Goal: Information Seeking & Learning: Check status

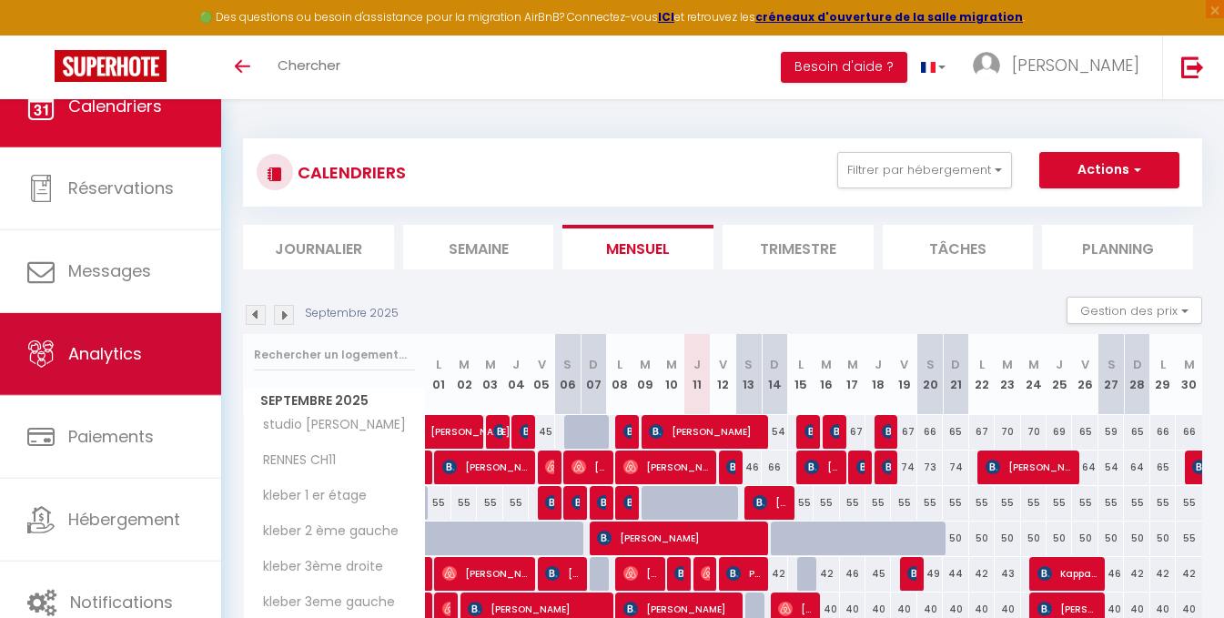
scroll to position [21, 0]
click at [126, 343] on span "Analytics" at bounding box center [105, 352] width 74 height 23
select select "2025"
select select "9"
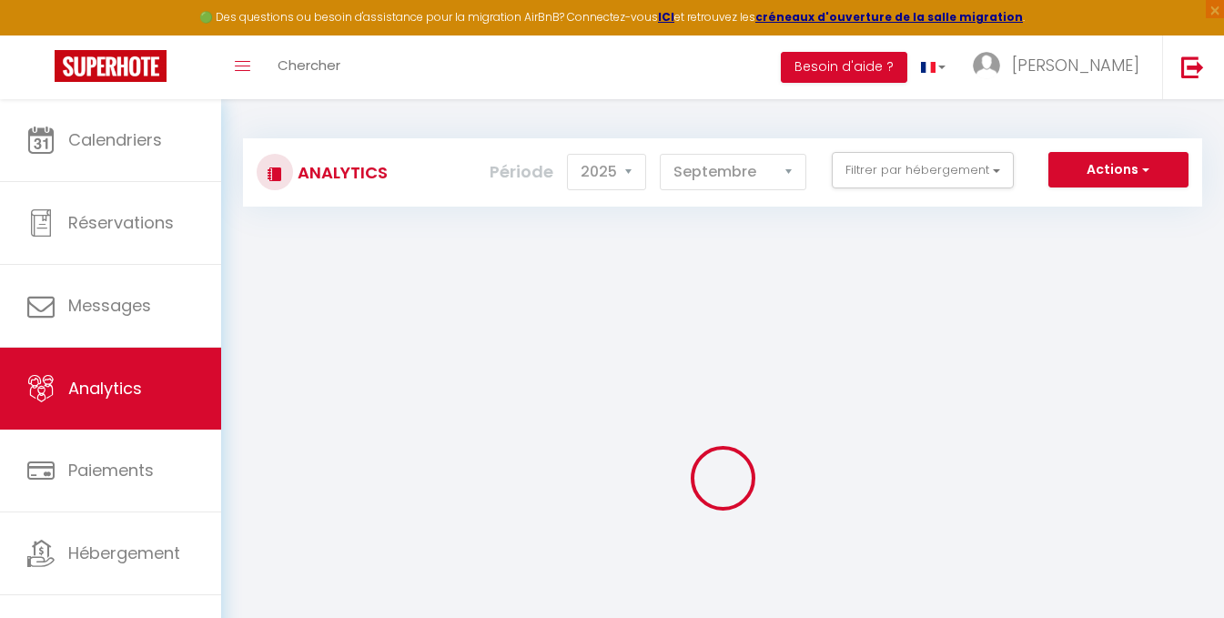
checkbox input "false"
checkbox lebraz "false"
checkbox CH11 "false"
checkbox input "false"
checkbox étage "false"
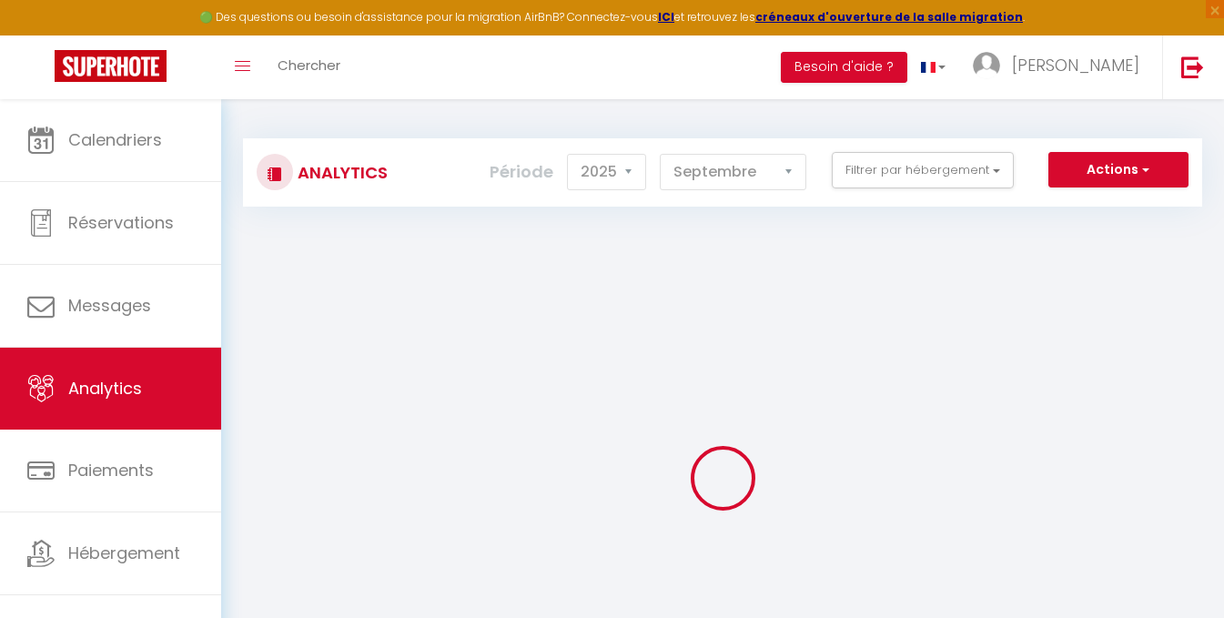
checkbox gauche "false"
checkbox droite "false"
checkbox gauche "false"
checkbox FOUGERES "false"
checkbox input "false"
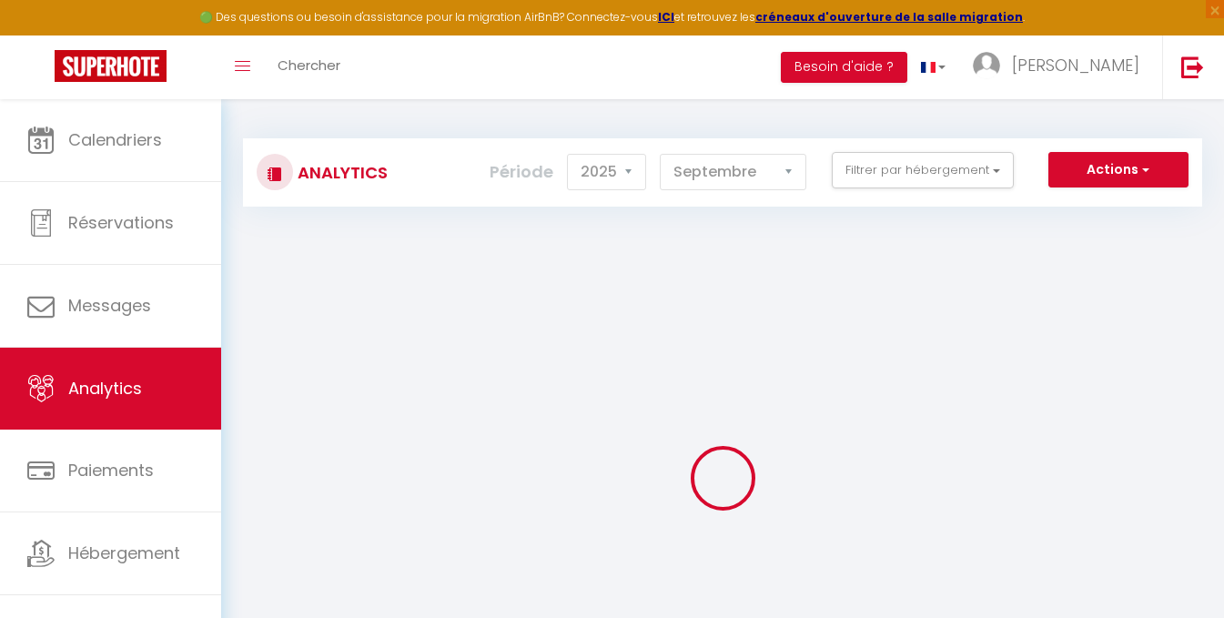
checkbox Malo "false"
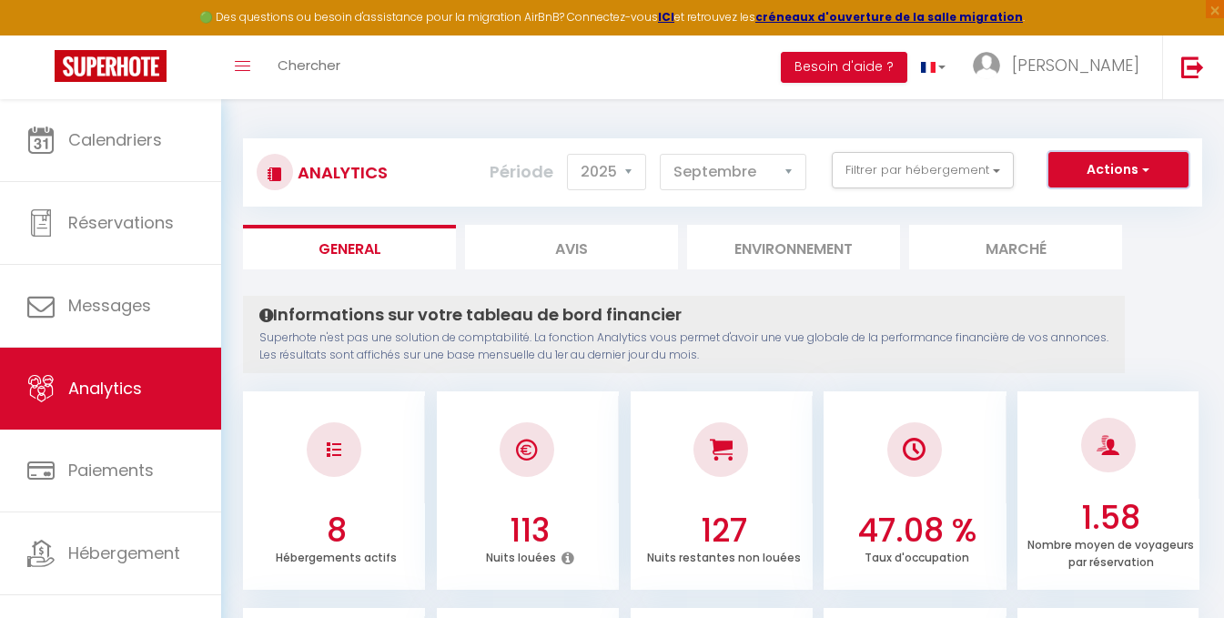
click at [1092, 166] on button "Actions" at bounding box center [1119, 170] width 140 height 36
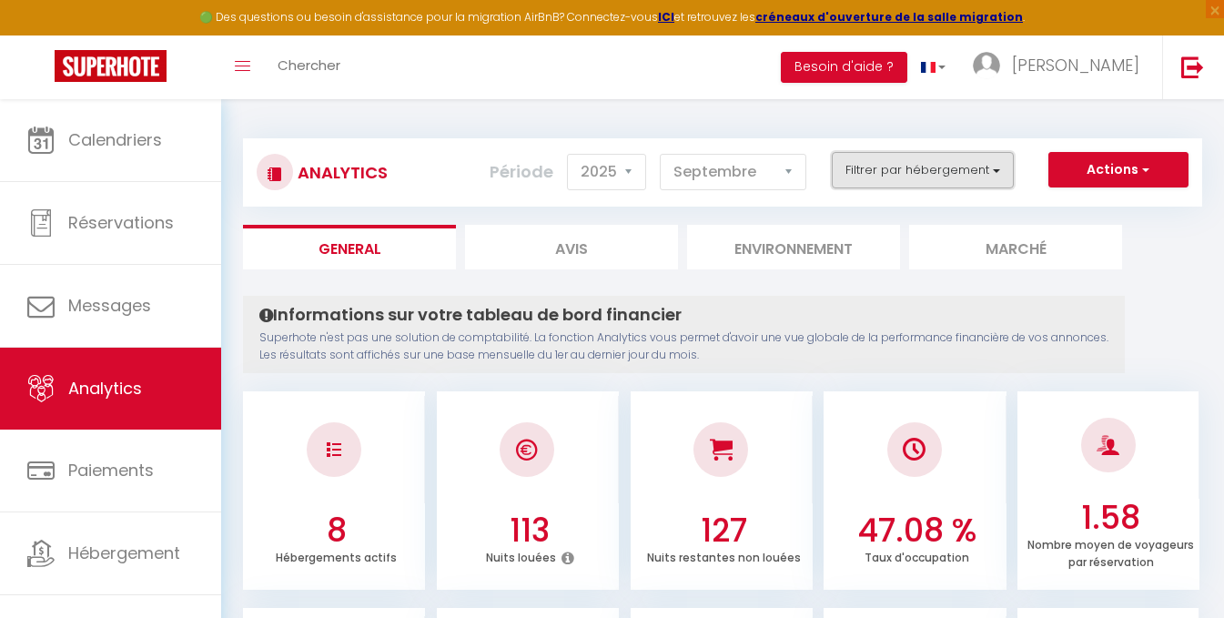
click at [975, 184] on button "Filtrer par hébergement" at bounding box center [923, 170] width 182 height 36
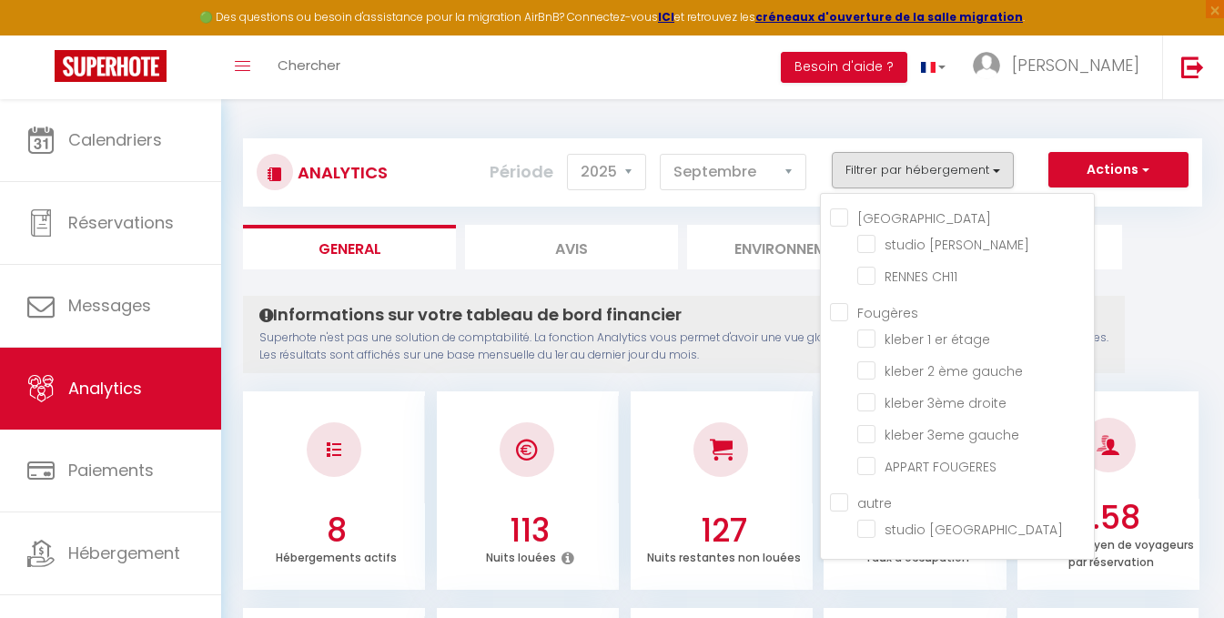
click at [841, 219] on input "[GEOGRAPHIC_DATA]" at bounding box center [962, 217] width 264 height 18
checkbox input "true"
checkbox lebraz "true"
checkbox CH11 "true"
checkbox étage "false"
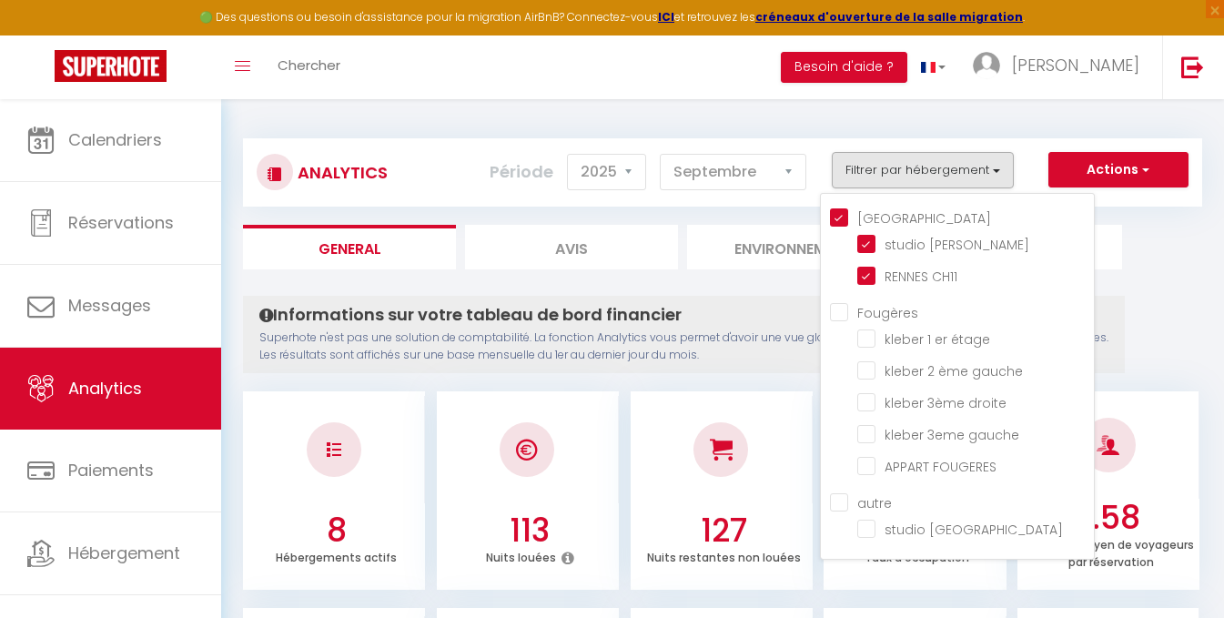
checkbox gauche "false"
checkbox droite "false"
checkbox gauche "false"
checkbox FOUGERES "false"
checkbox Malo "false"
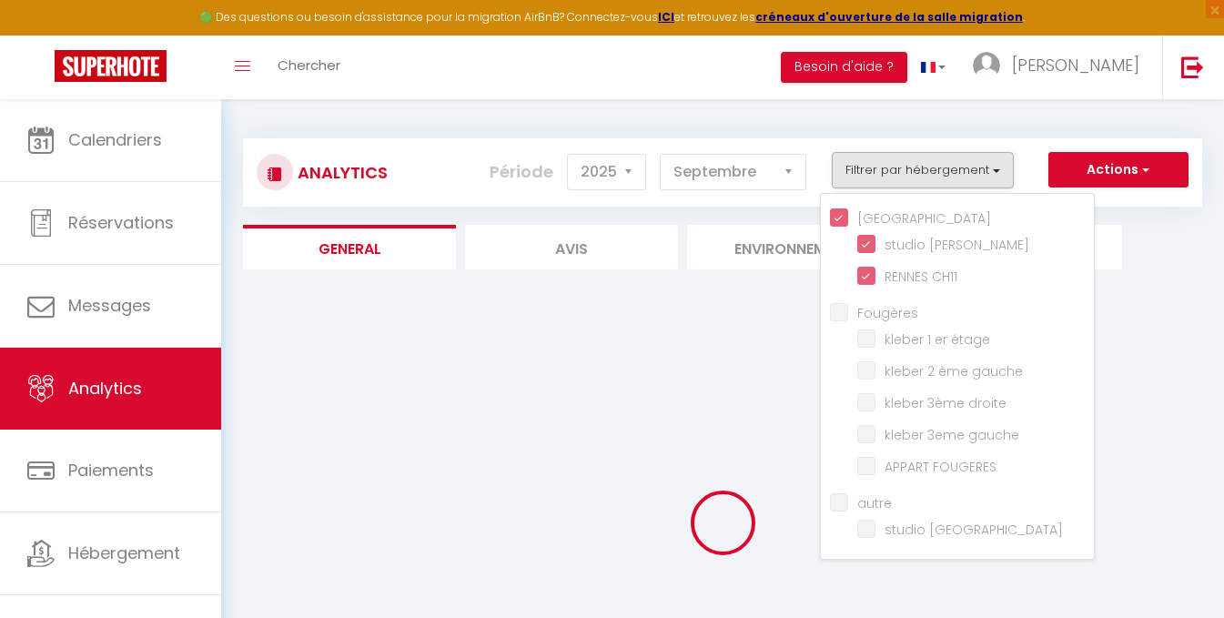
checkbox étage "false"
checkbox gauche "false"
checkbox droite "false"
checkbox gauche "false"
checkbox FOUGERES "false"
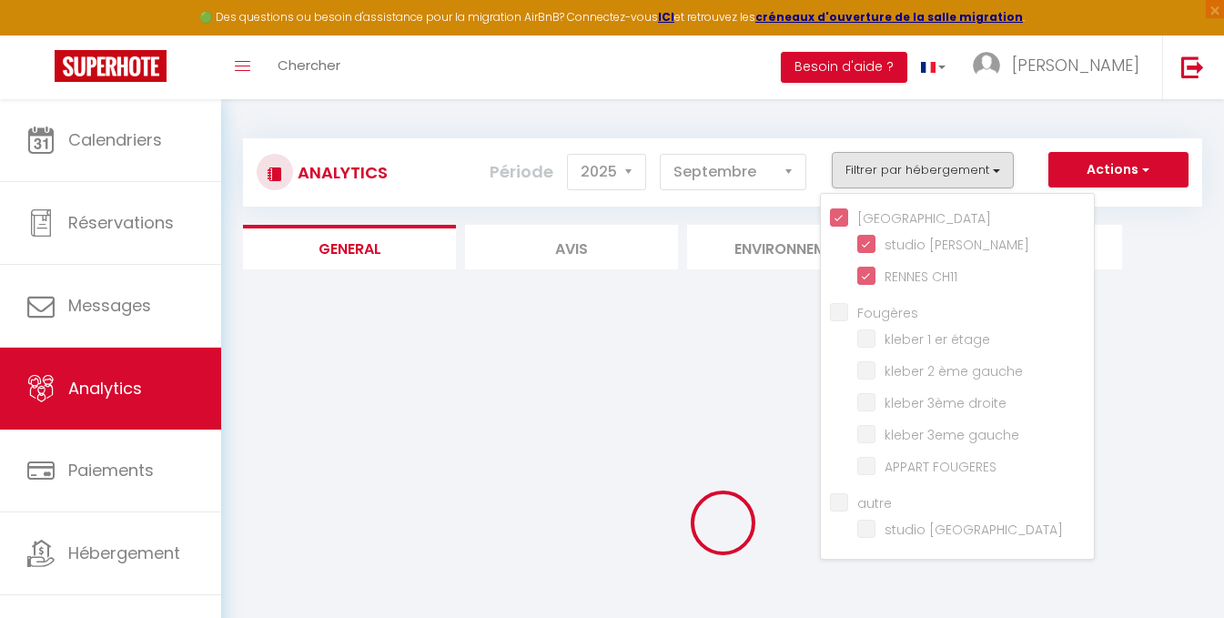
checkbox Malo "false"
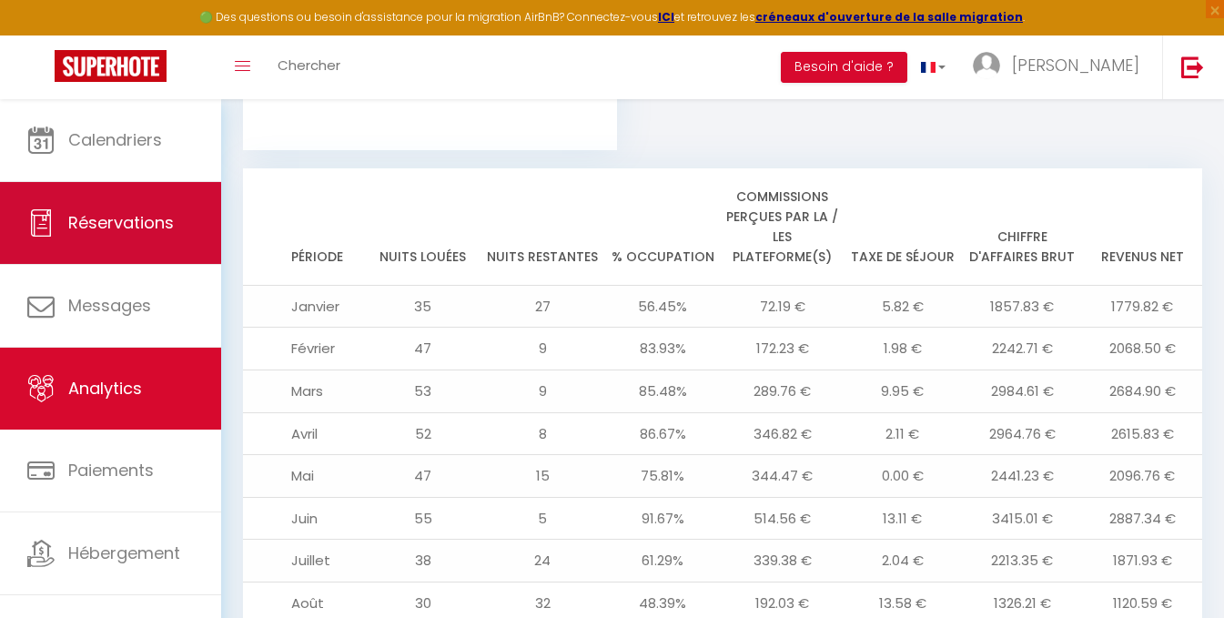
scroll to position [1985, 0]
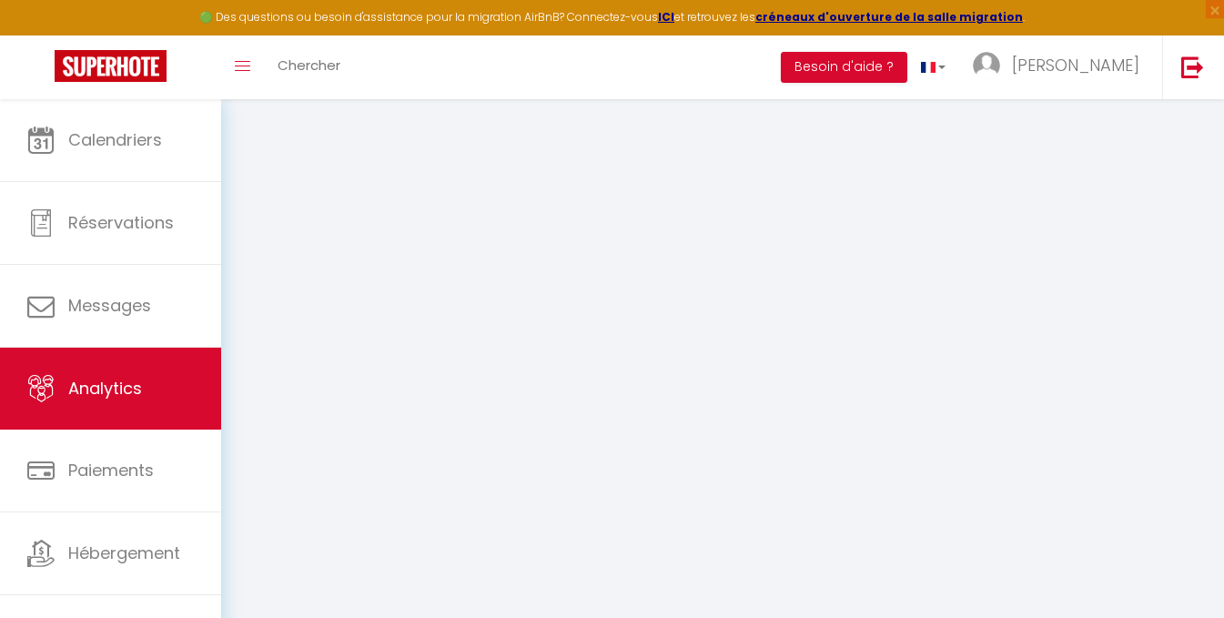
select select "2025"
select select "9"
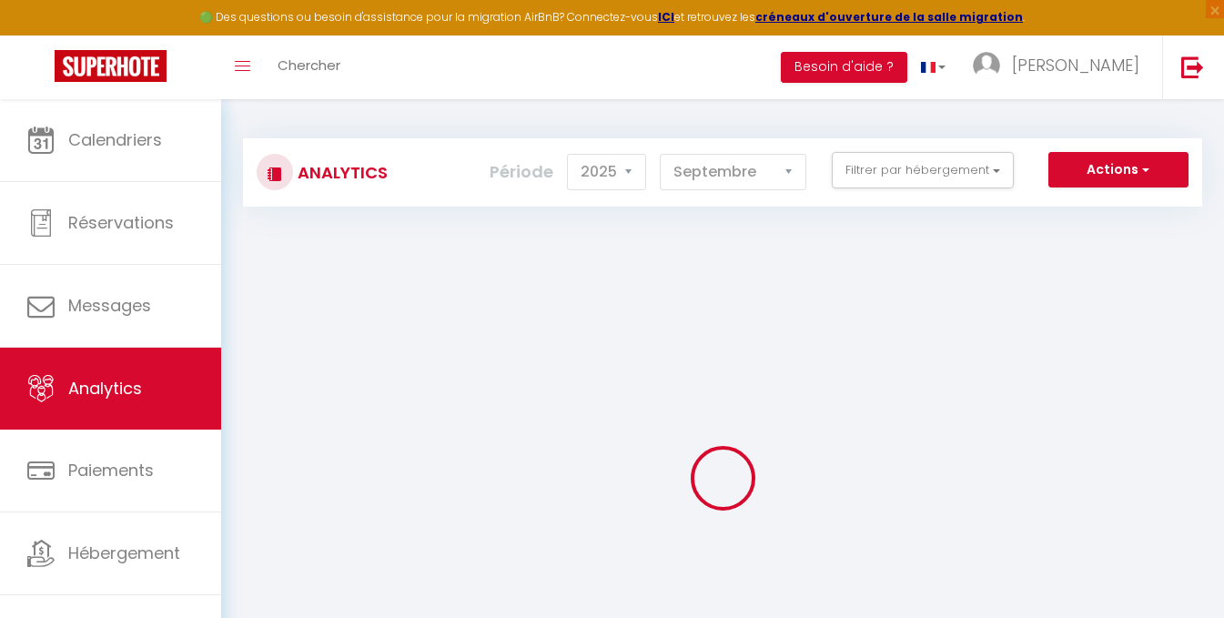
click at [910, 149] on div "Analytics Actions Génération SuperConciergerie Génération SuperAnalyzer Générat…" at bounding box center [722, 172] width 959 height 68
click at [903, 167] on button "Filtrer par hébergement" at bounding box center [923, 170] width 182 height 36
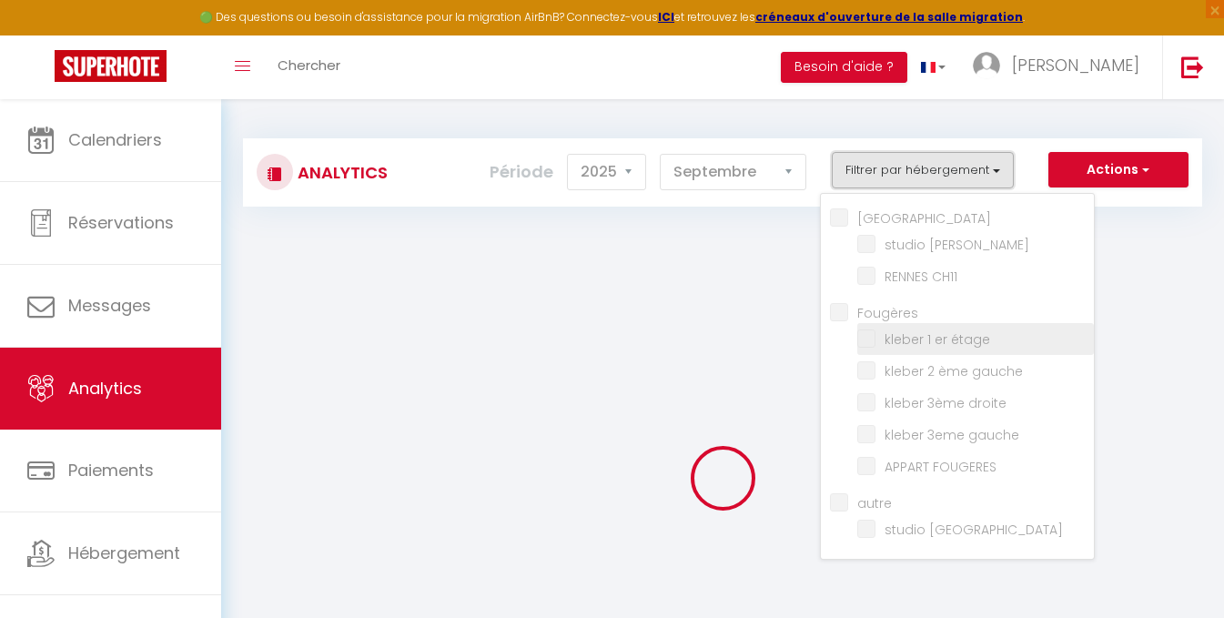
checkbox input "false"
checkbox lebraz "false"
checkbox CH11 "false"
checkbox input "false"
checkbox étage "false"
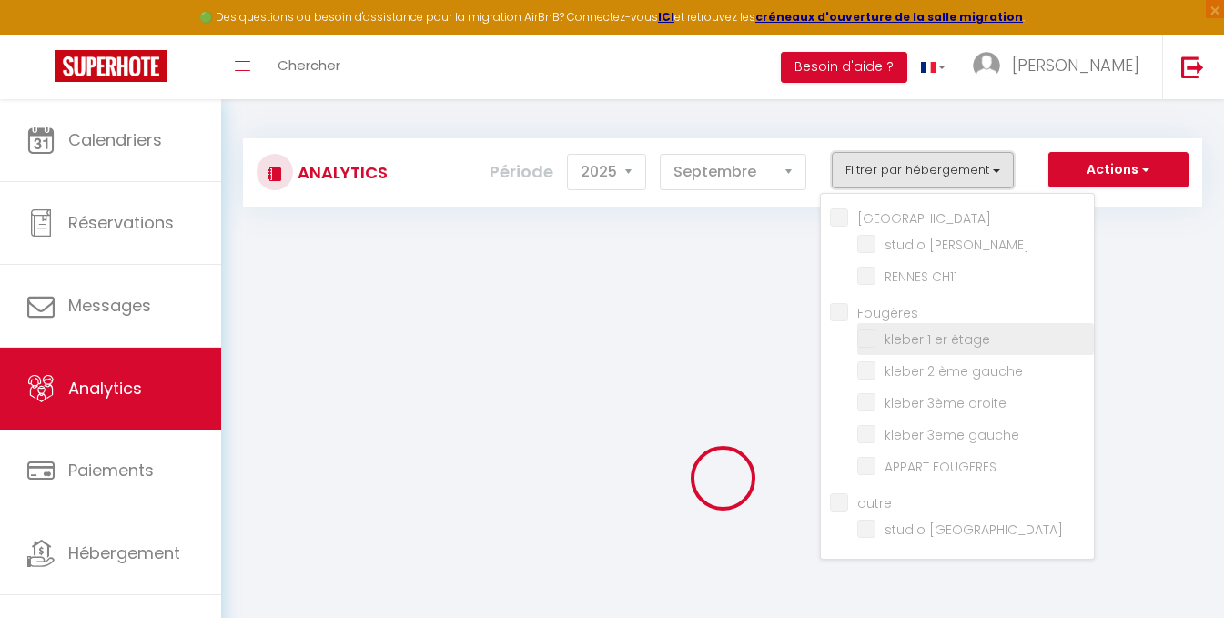
checkbox gauche "false"
checkbox droite "false"
checkbox gauche "false"
checkbox FOUGERES "false"
checkbox input "false"
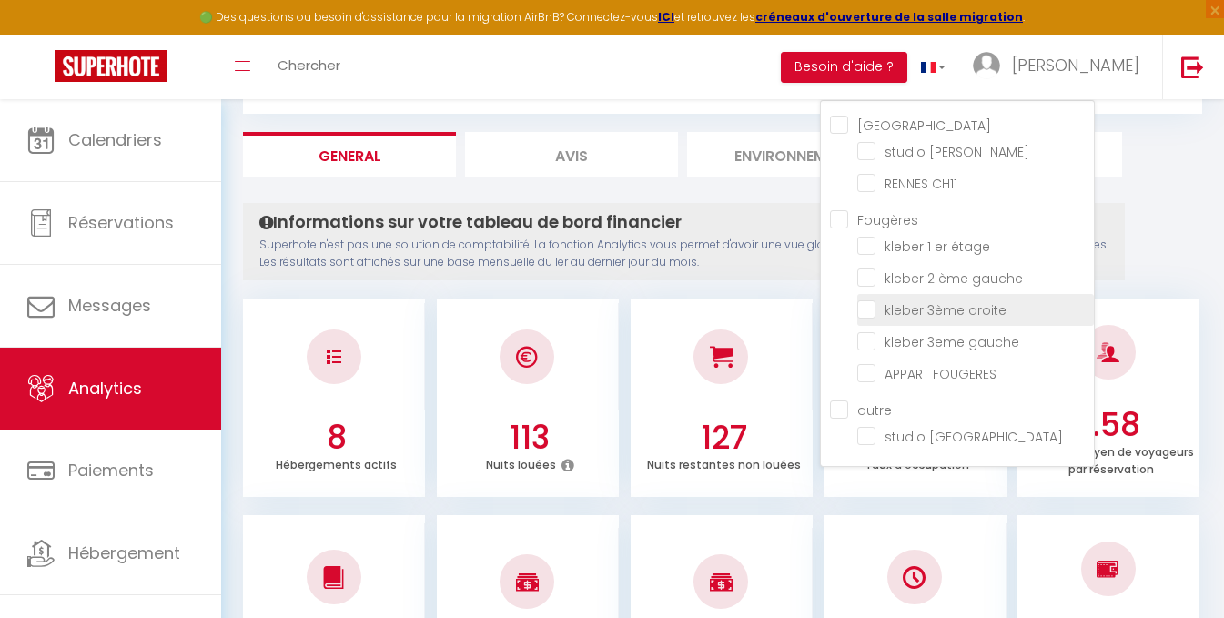
scroll to position [364, 0]
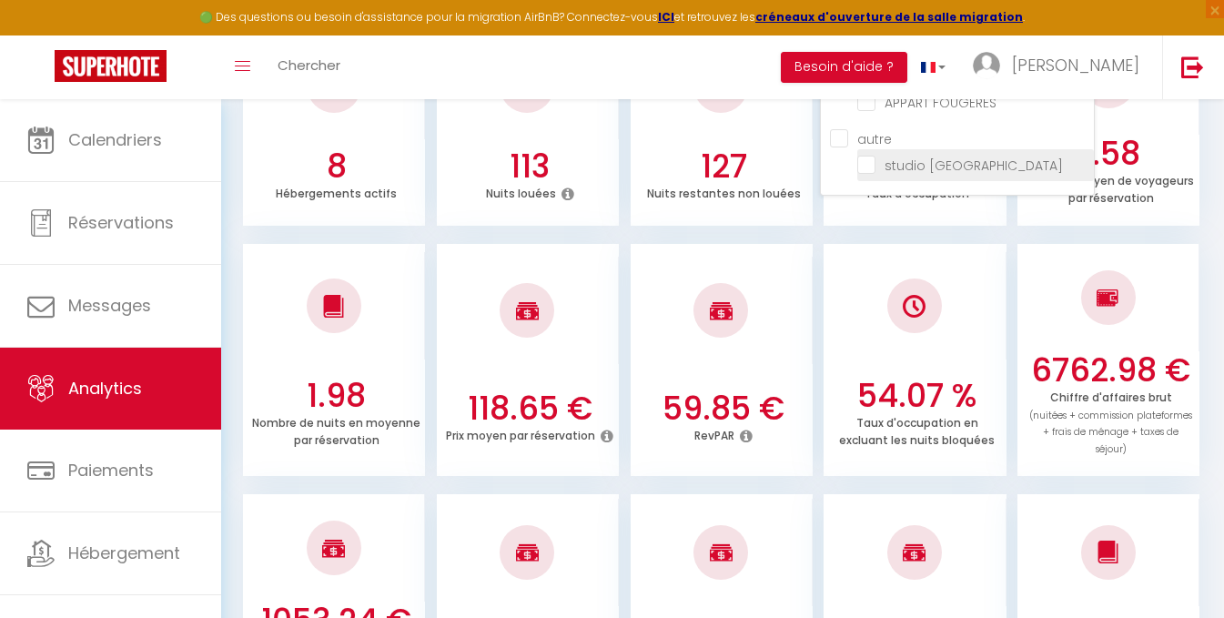
click at [863, 167] on Malo "checkbox" at bounding box center [976, 164] width 237 height 18
checkbox Malo "true"
checkbox lebraz "false"
checkbox CH11 "false"
checkbox étage "false"
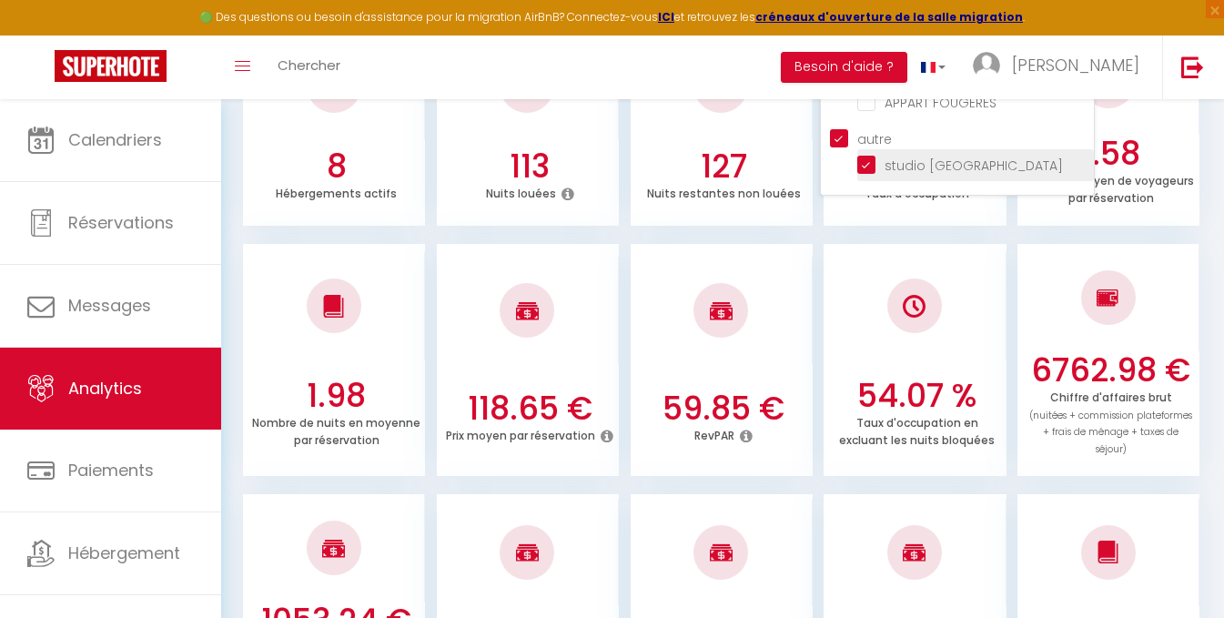
checkbox gauche "false"
checkbox droite "false"
checkbox gauche "false"
checkbox FOUGERES "false"
checkbox input "true"
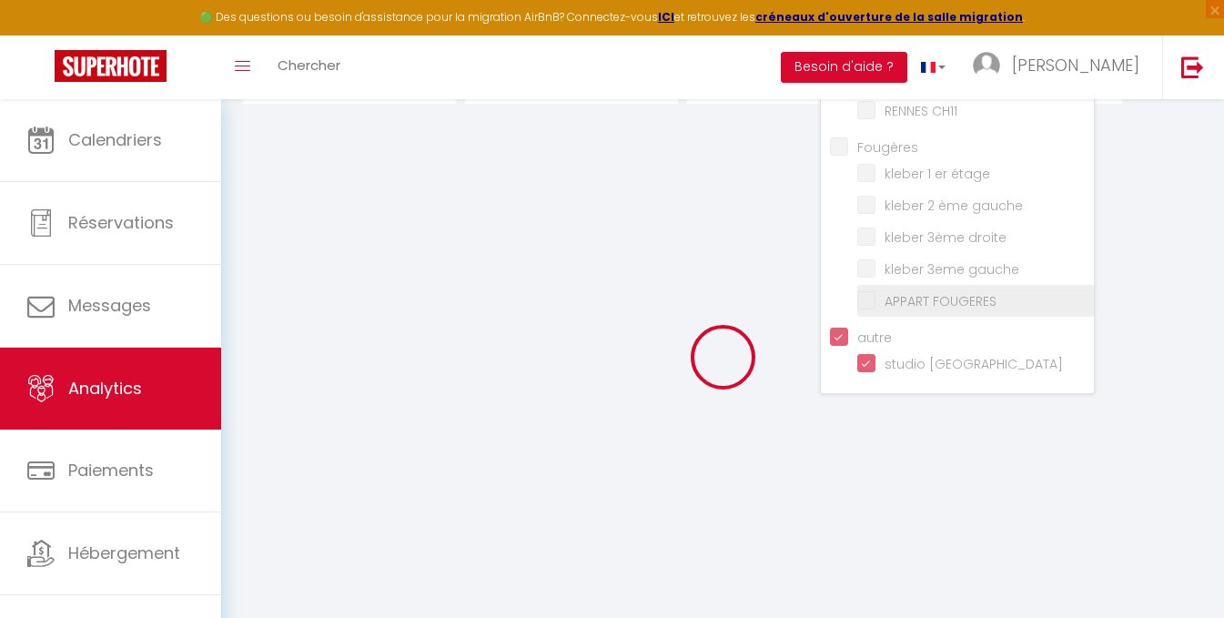
checkbox lebraz "false"
checkbox CH11 "false"
checkbox étage "false"
checkbox gauche "false"
checkbox droite "false"
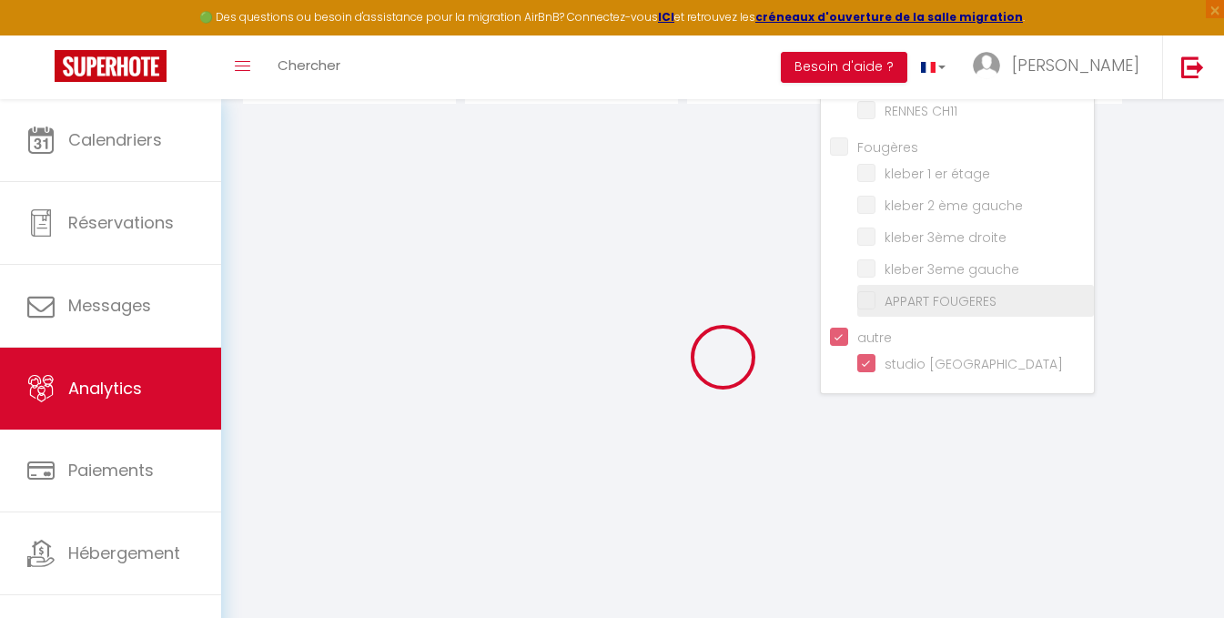
checkbox gauche "false"
checkbox FOUGERES "false"
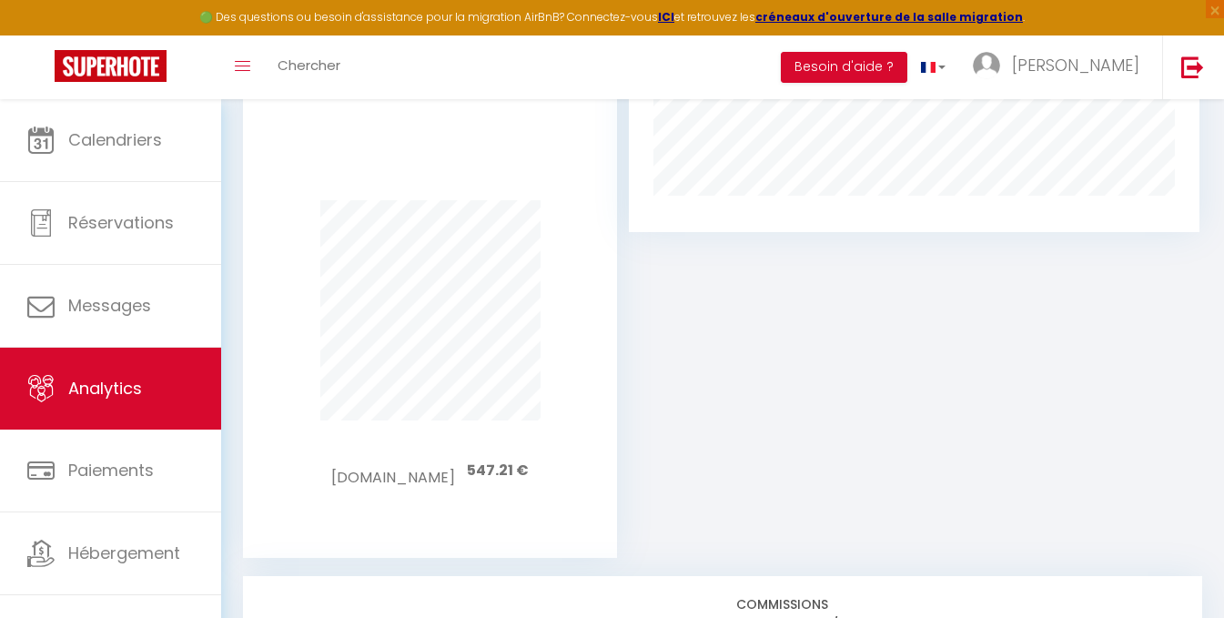
scroll to position [1392, 0]
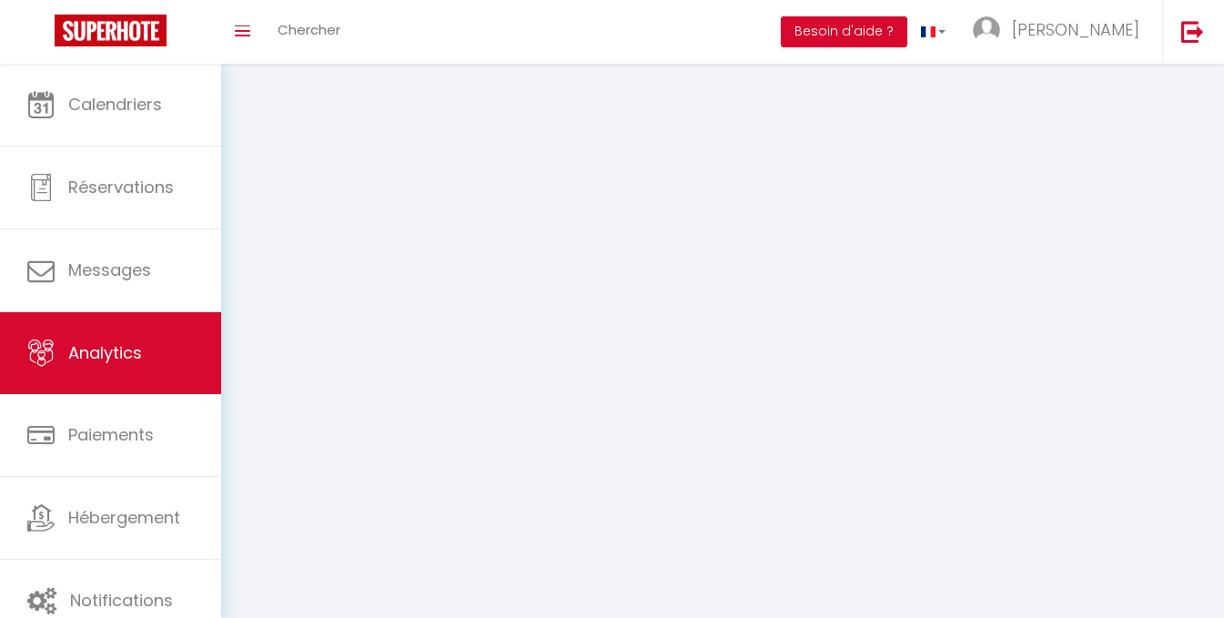
select select "2025"
select select "9"
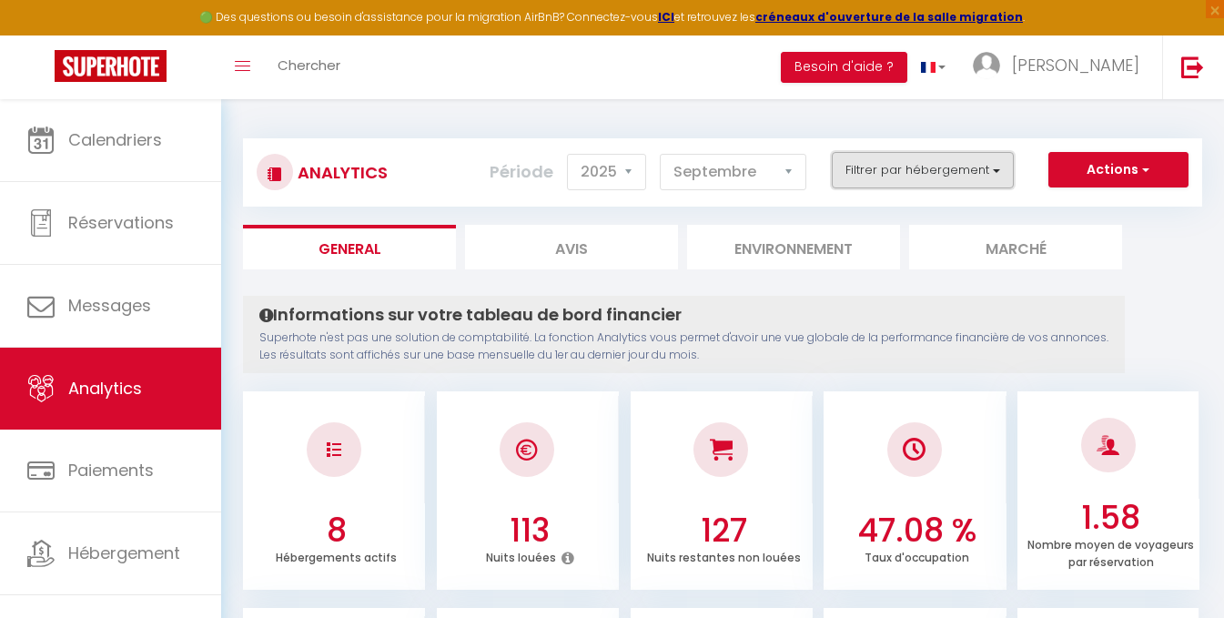
click at [949, 166] on button "Filtrer par hébergement" at bounding box center [923, 170] width 182 height 36
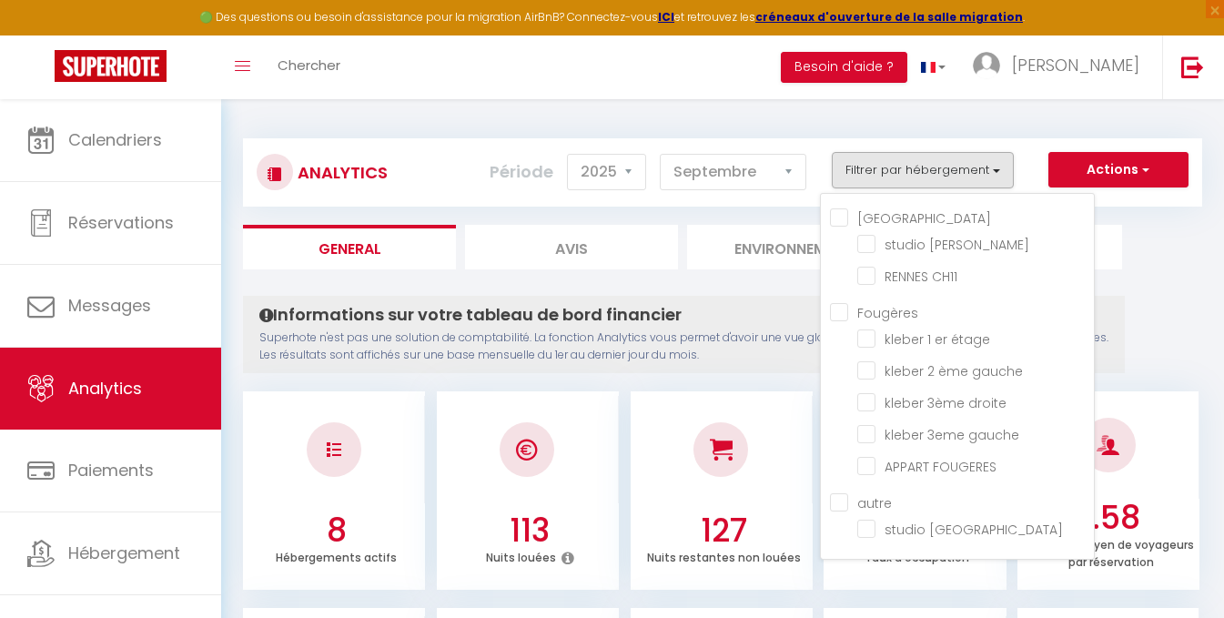
click at [842, 317] on input "Fougères" at bounding box center [962, 310] width 264 height 18
checkbox input "true"
checkbox lebraz "false"
checkbox CH11 "false"
checkbox étage "true"
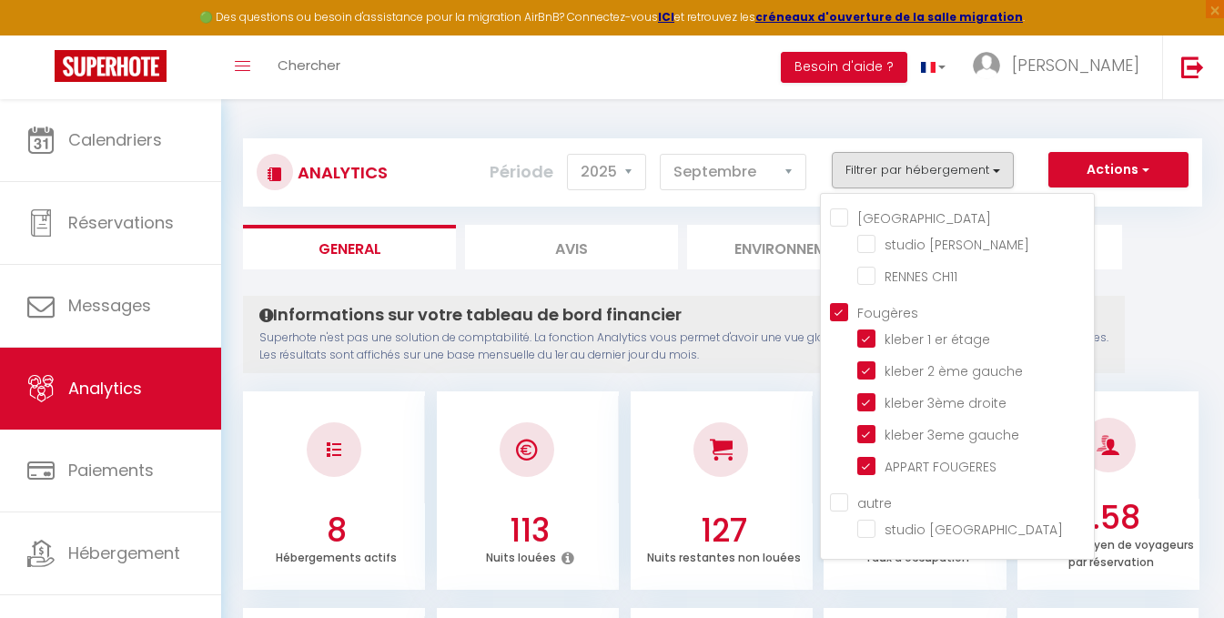
checkbox gauche "true"
checkbox droite "true"
checkbox gauche "true"
checkbox FOUGERES "true"
checkbox Malo "false"
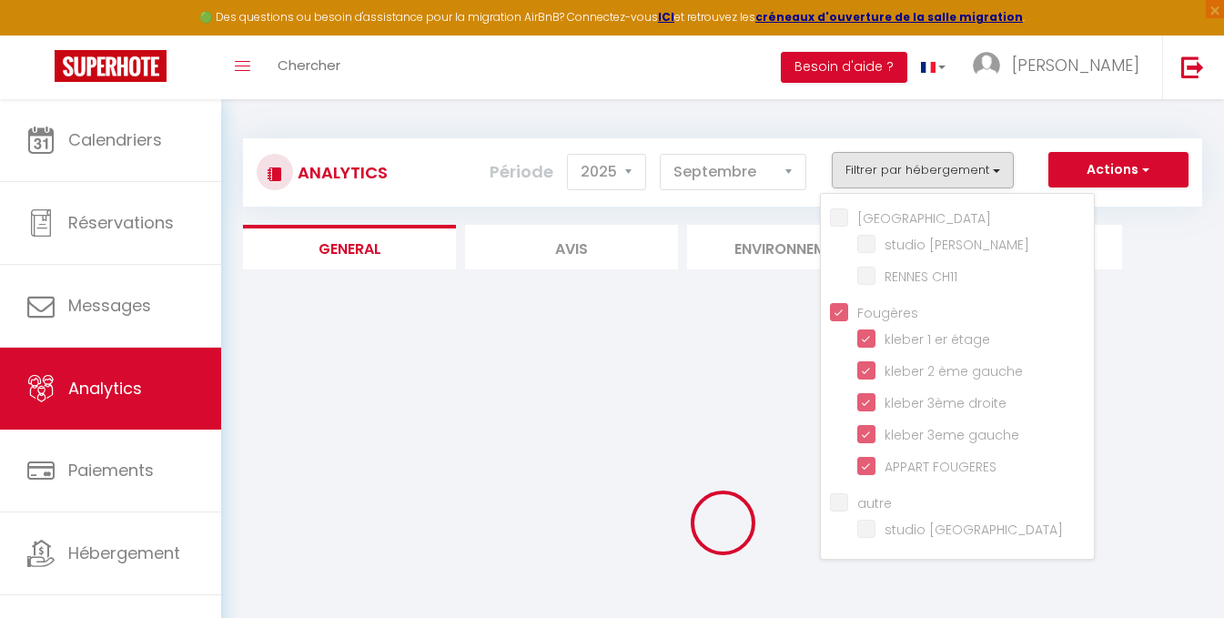
checkbox lebraz "false"
checkbox CH11 "false"
checkbox Malo "false"
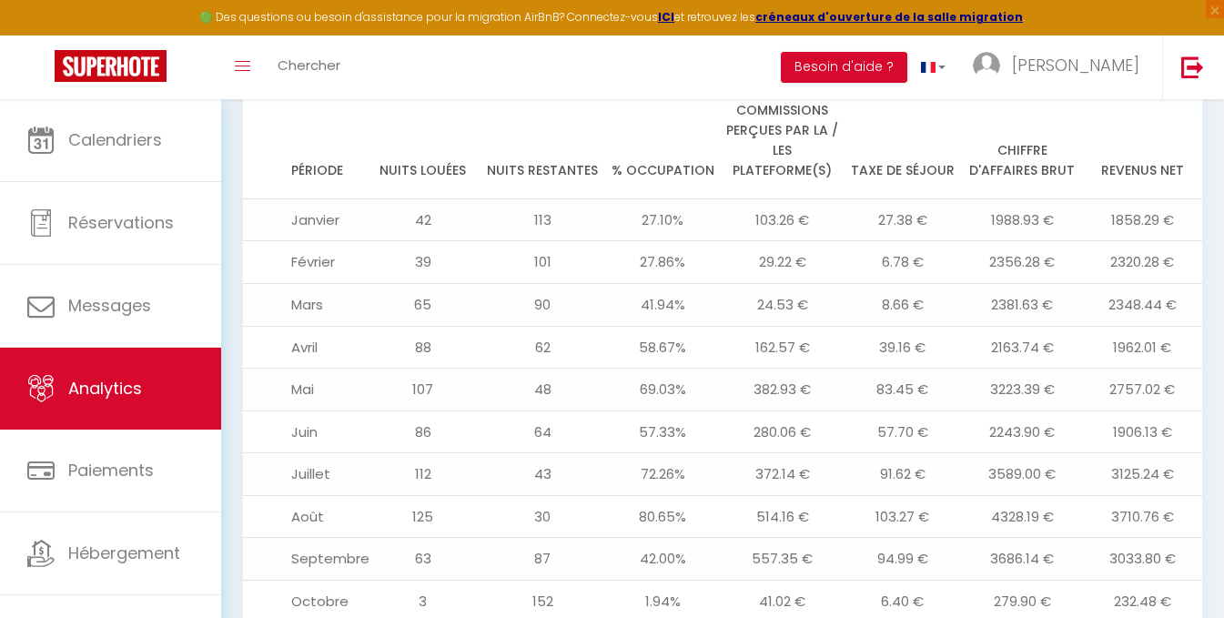
scroll to position [2076, 0]
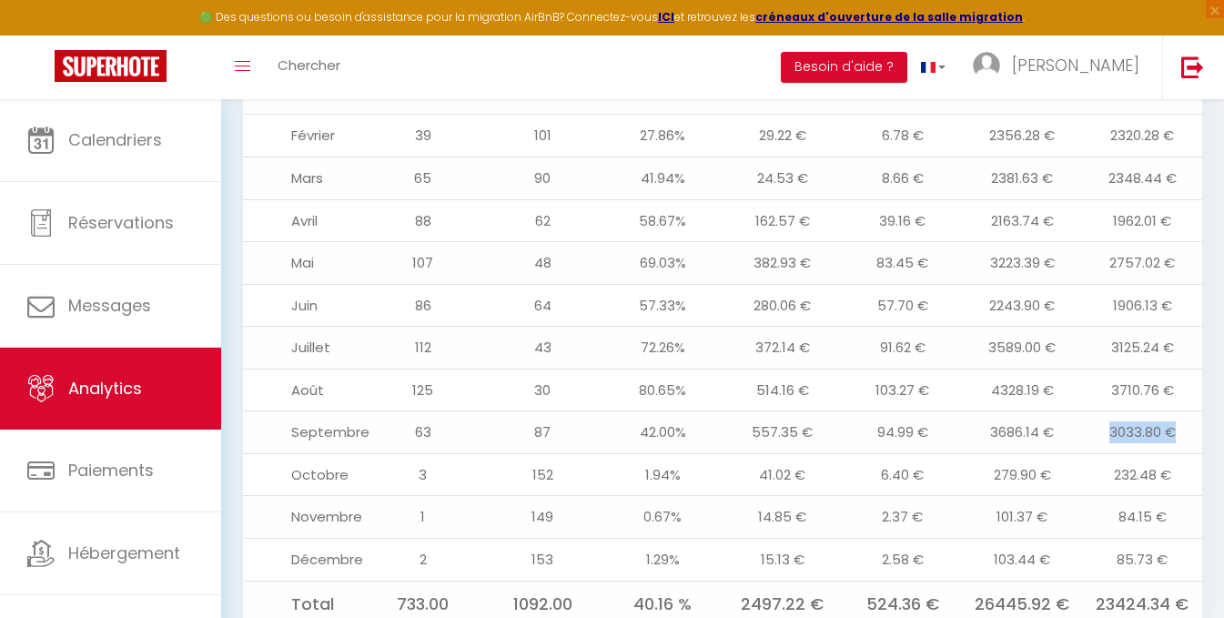
drag, startPoint x: 1179, startPoint y: 373, endPoint x: 1101, endPoint y: 371, distance: 77.4
click at [1101, 411] on td "3033.80 €" at bounding box center [1142, 432] width 120 height 43
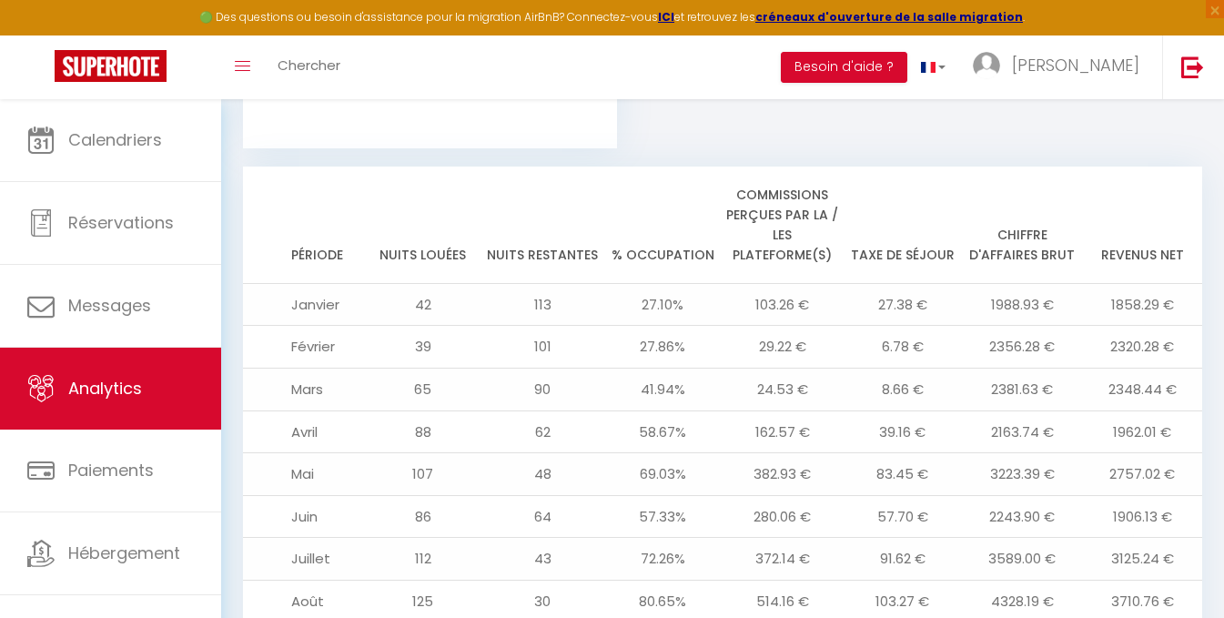
scroll to position [1711, 0]
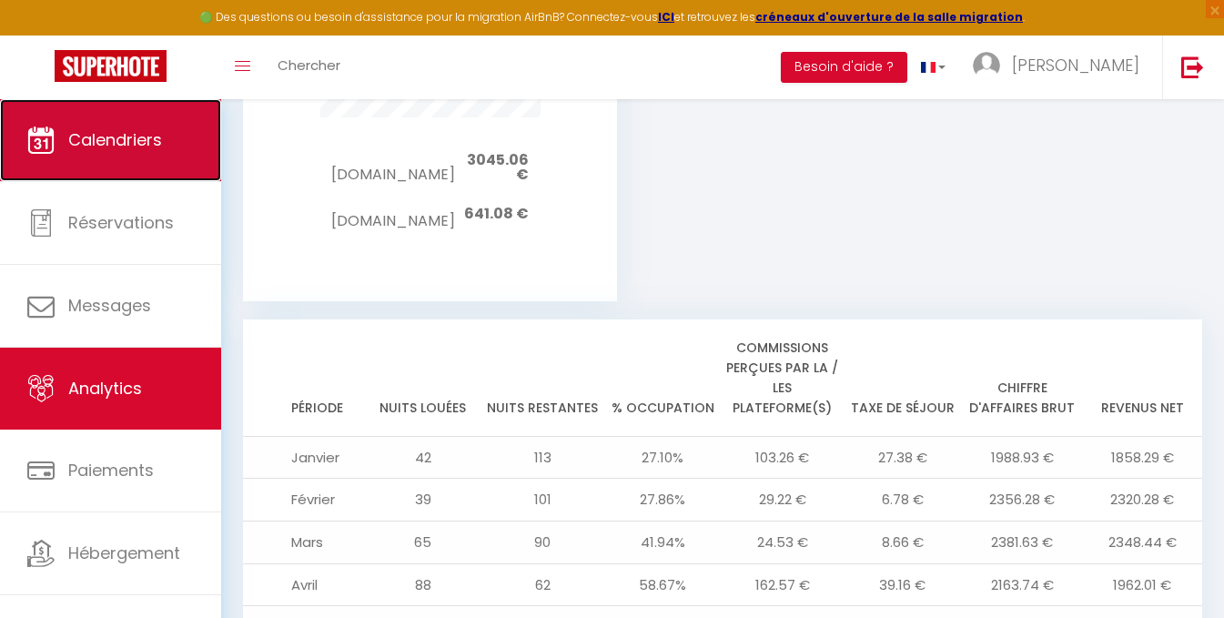
click at [113, 126] on link "Calendriers" at bounding box center [110, 140] width 221 height 82
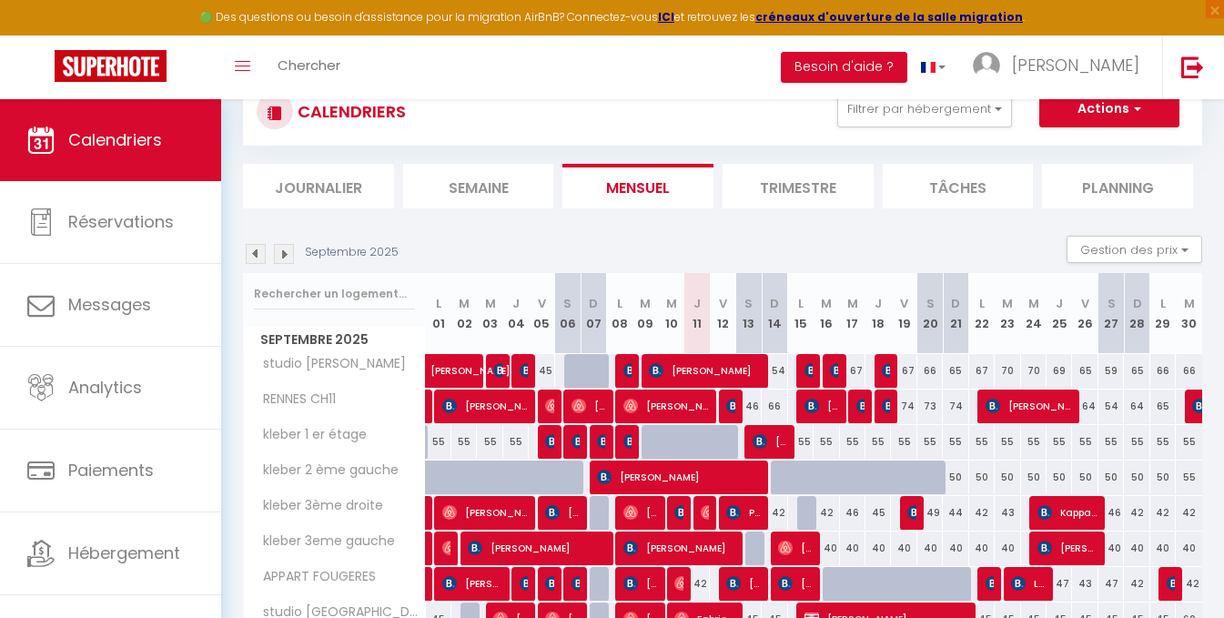
scroll to position [157, 0]
